Goal: Task Accomplishment & Management: Manage account settings

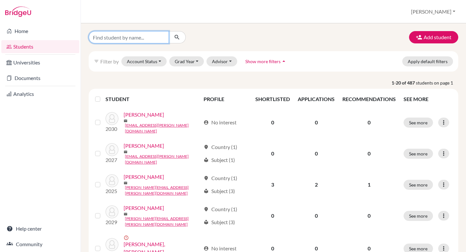
click at [103, 38] on input "Find student by name..." at bounding box center [129, 37] width 80 height 12
type input "Yuvin"
click button "submit" at bounding box center [176, 37] width 17 height 12
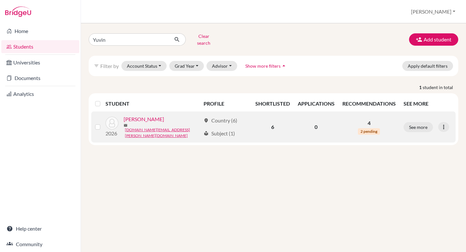
click at [142, 115] on link "[PERSON_NAME]" at bounding box center [144, 119] width 40 height 8
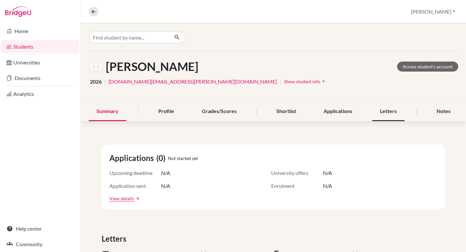
click at [396, 113] on div "Letters" at bounding box center [388, 111] width 32 height 19
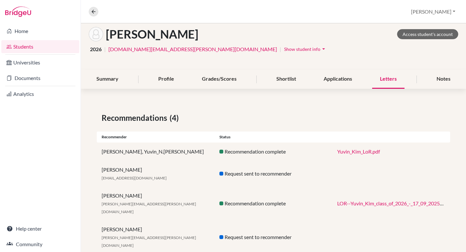
scroll to position [34, 0]
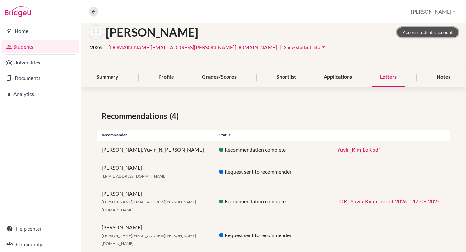
click at [420, 35] on link "Access student's account" at bounding box center [427, 32] width 61 height 10
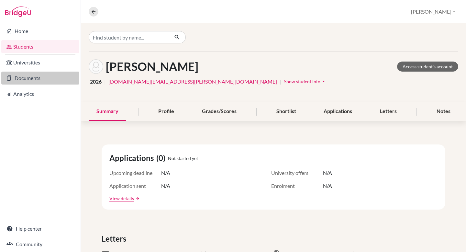
click at [29, 77] on link "Documents" at bounding box center [40, 77] width 78 height 13
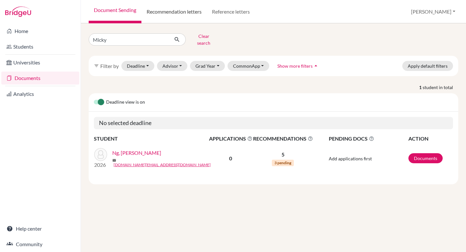
click at [187, 10] on link "Recommendation letters" at bounding box center [173, 11] width 65 height 23
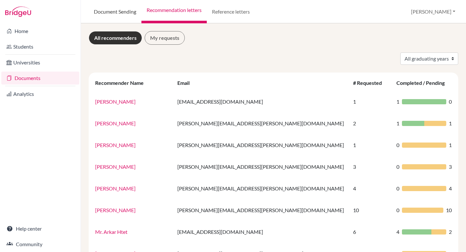
click at [118, 13] on link "Document Sending" at bounding box center [115, 11] width 53 height 23
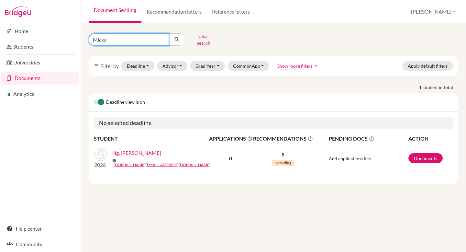
drag, startPoint x: 126, startPoint y: 35, endPoint x: 46, endPoint y: 22, distance: 80.6
click at [46, 22] on div "Home Students Universities Documents Analytics Help center Community Document S…" at bounding box center [233, 126] width 466 height 252
type input "Yuvin"
click button "submit" at bounding box center [176, 39] width 17 height 12
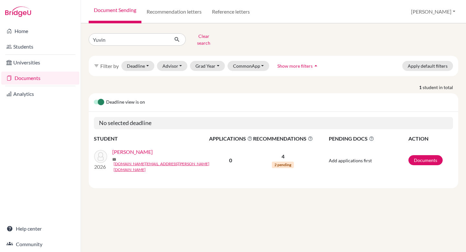
click at [124, 150] on link "[PERSON_NAME]" at bounding box center [132, 152] width 40 height 8
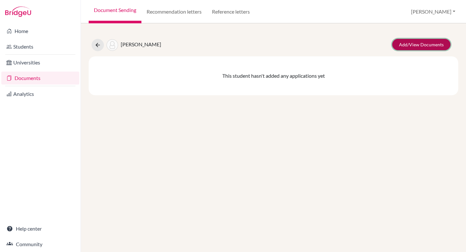
click at [422, 43] on link "Add/View Documents" at bounding box center [421, 44] width 58 height 11
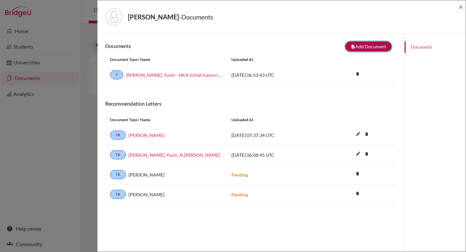
click at [360, 47] on button "note_add Add Document" at bounding box center [368, 46] width 46 height 10
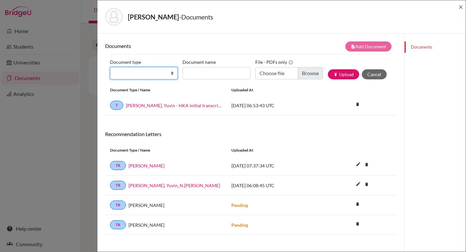
click at [165, 73] on select "Change explanation for Common App reports Counselor recommendation Internationa…" at bounding box center [144, 73] width 68 height 12
select select "5"
click at [110, 67] on select "Change explanation for Common App reports Counselor recommendation Internationa…" at bounding box center [144, 73] width 68 height 12
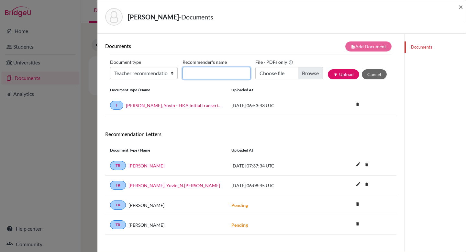
click at [201, 74] on input "Recommender's name" at bounding box center [216, 73] width 68 height 12
type input "M"
type input "Kim, Yuvin_S. Moustafa"
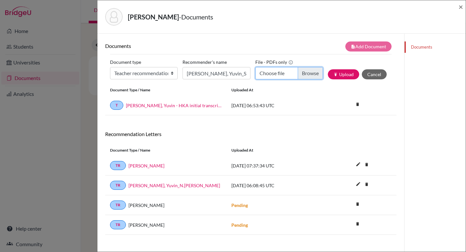
click at [313, 74] on input "Choose file" at bounding box center [289, 73] width 68 height 12
type input "C:\fakepath\Yuvin Kim Recommendation Letter .pdf"
click at [344, 73] on button "publish Upload" at bounding box center [343, 74] width 31 height 10
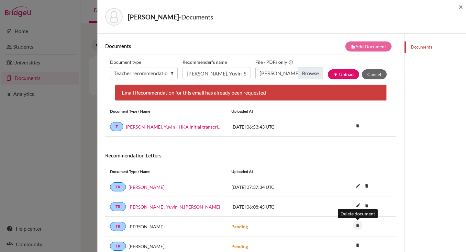
click at [358, 224] on icon "delete" at bounding box center [357, 225] width 10 height 10
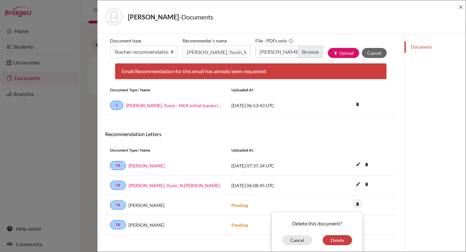
scroll to position [34, 0]
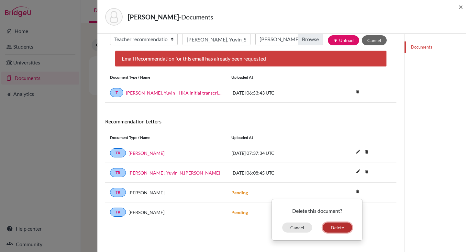
click at [335, 230] on button "Delete" at bounding box center [336, 227] width 29 height 10
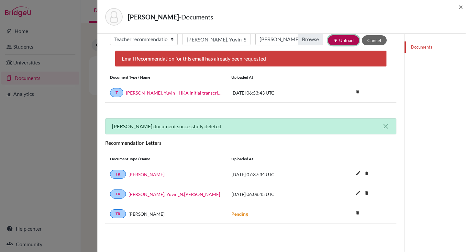
click at [338, 39] on button "publish Upload" at bounding box center [343, 40] width 31 height 10
click at [460, 8] on span "×" at bounding box center [460, 6] width 5 height 9
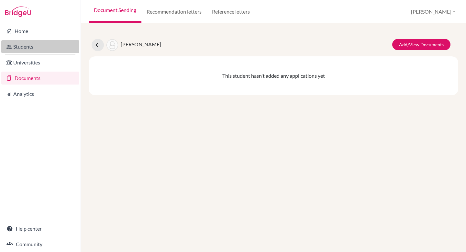
click at [33, 41] on link "Students" at bounding box center [40, 46] width 78 height 13
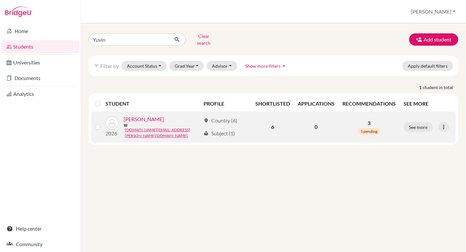
click at [136, 119] on link "[PERSON_NAME]" at bounding box center [144, 119] width 40 height 8
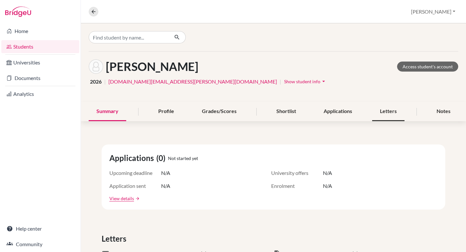
click at [395, 116] on div "Letters" at bounding box center [388, 111] width 32 height 19
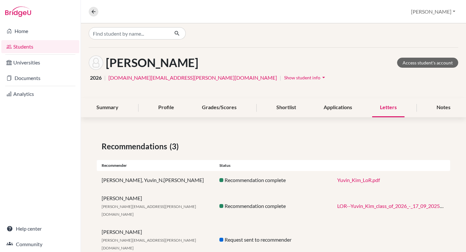
scroll to position [8, 0]
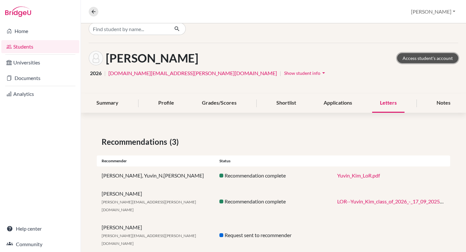
click at [436, 55] on link "Access student's account" at bounding box center [427, 58] width 61 height 10
